Goal: Find specific page/section: Find specific page/section

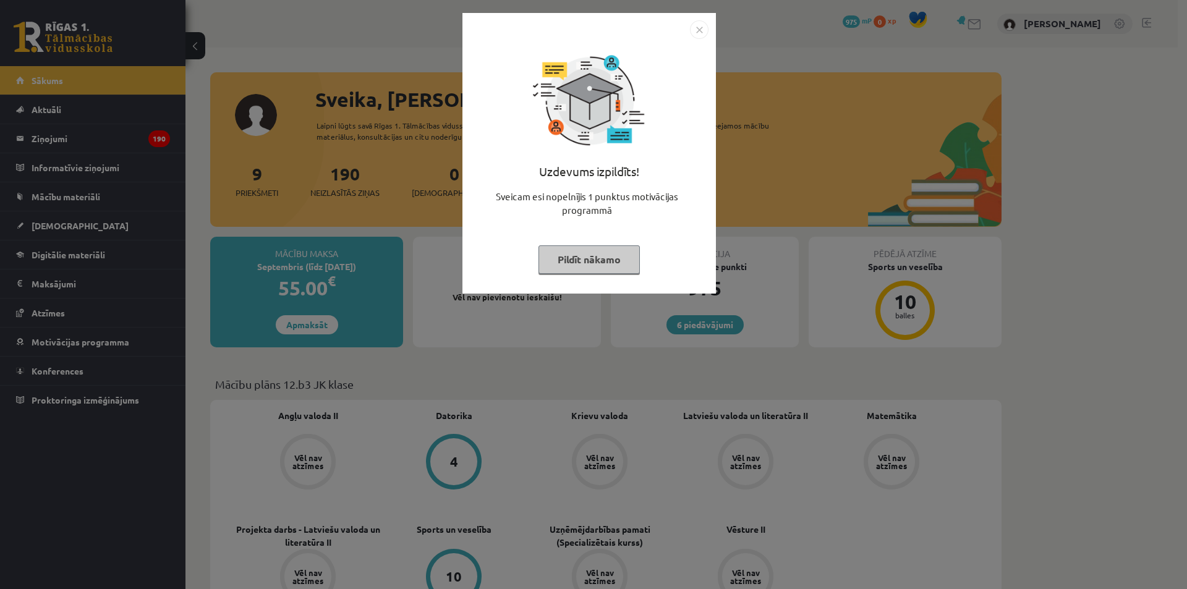
click at [578, 272] on button "Pildīt nākamo" at bounding box center [588, 259] width 101 height 28
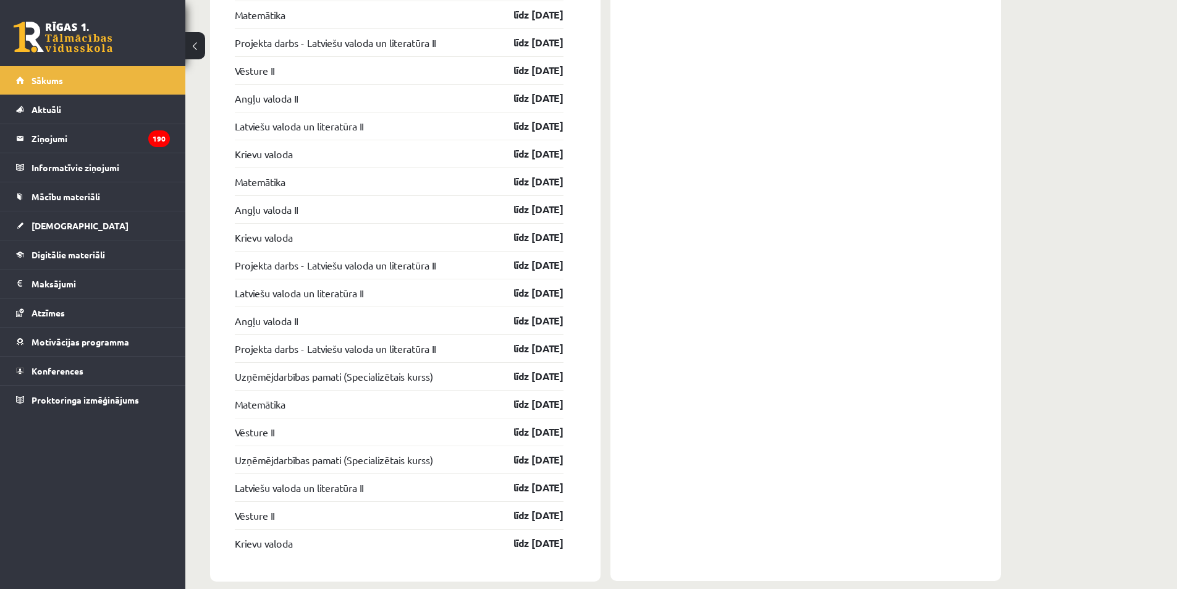
scroll to position [1440, 0]
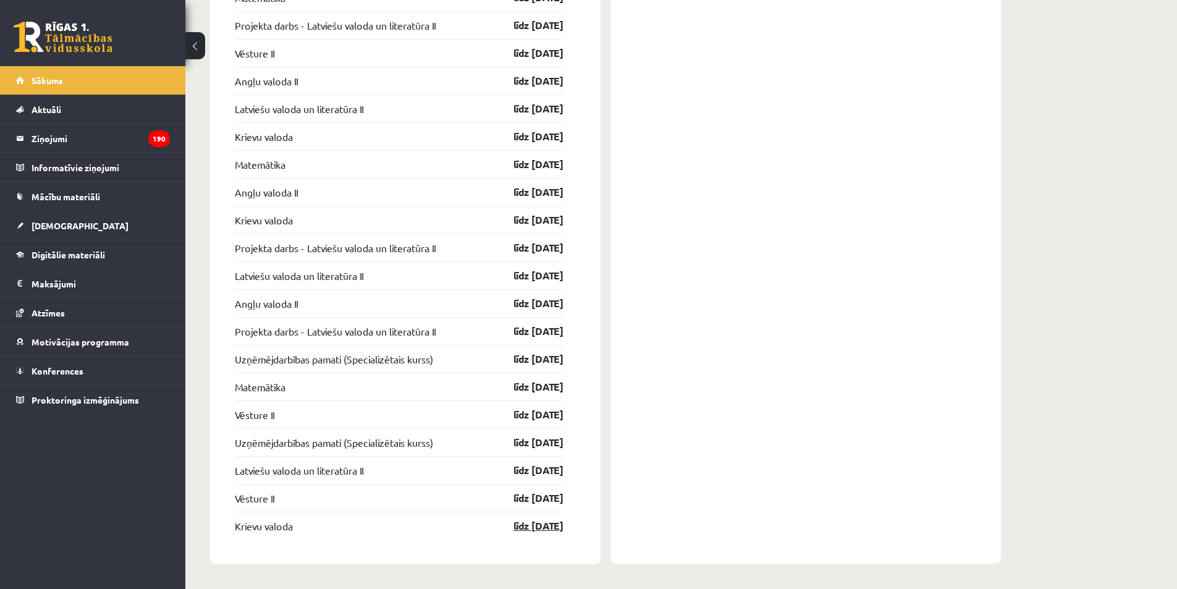
drag, startPoint x: 571, startPoint y: 525, endPoint x: 553, endPoint y: 527, distance: 18.6
click at [553, 527] on div "Ieskaites Matemātika līdz 15.09.25 Angļu valoda II līdz 15.09.25 Matemātika līd…" at bounding box center [405, 76] width 391 height 976
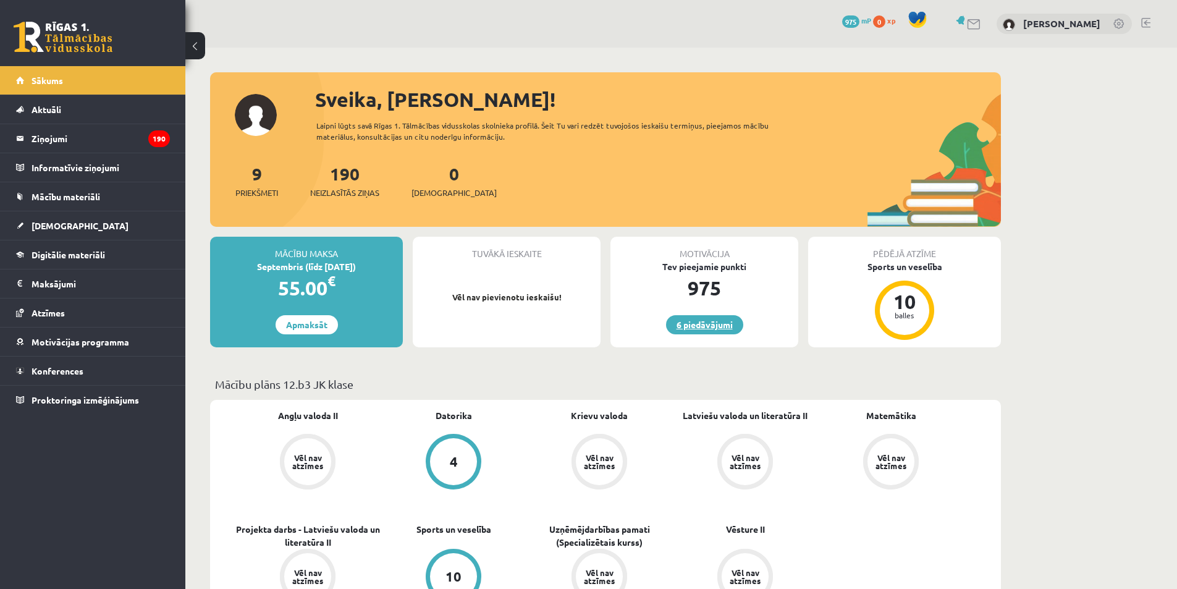
click at [727, 322] on link "6 piedāvājumi" at bounding box center [704, 324] width 77 height 19
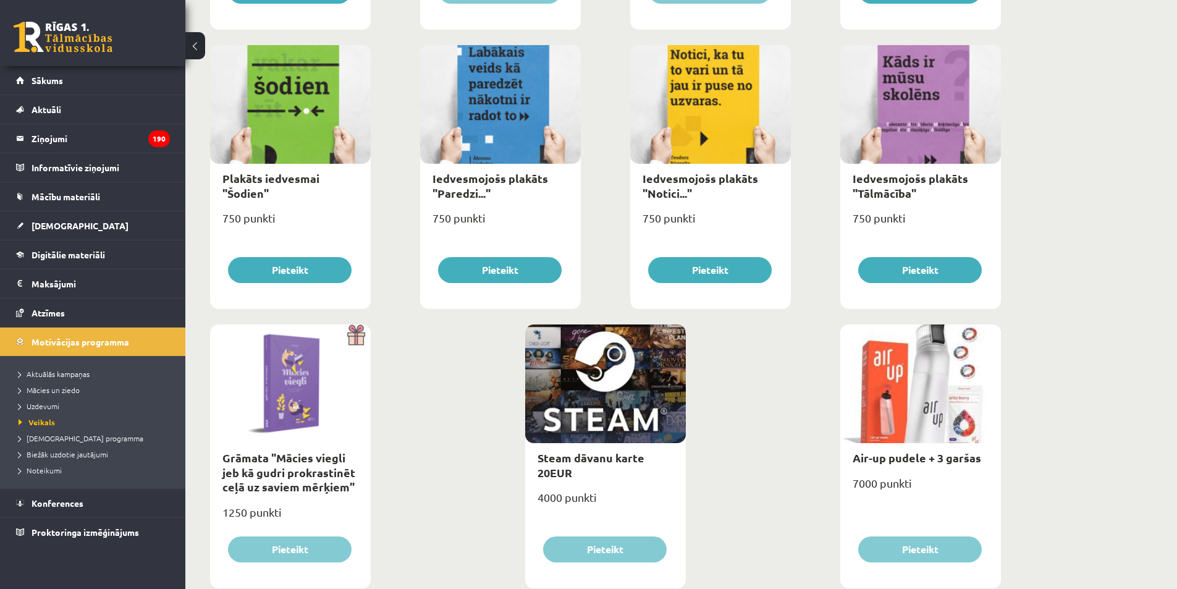
scroll to position [1310, 0]
